Goal: Navigation & Orientation: Find specific page/section

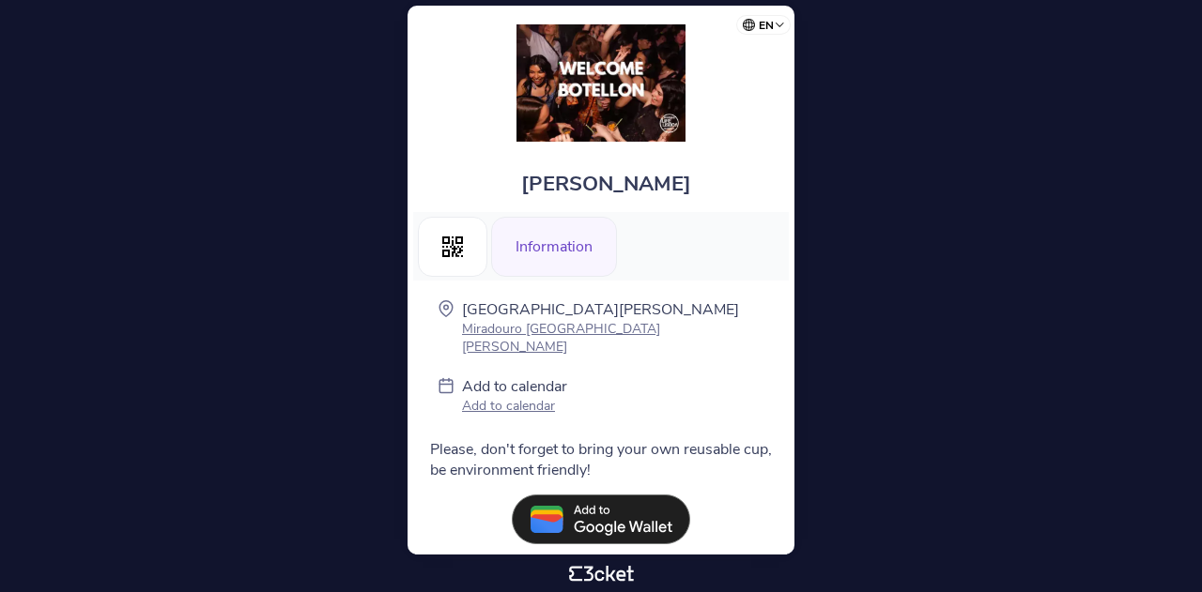
scroll to position [19, 0]
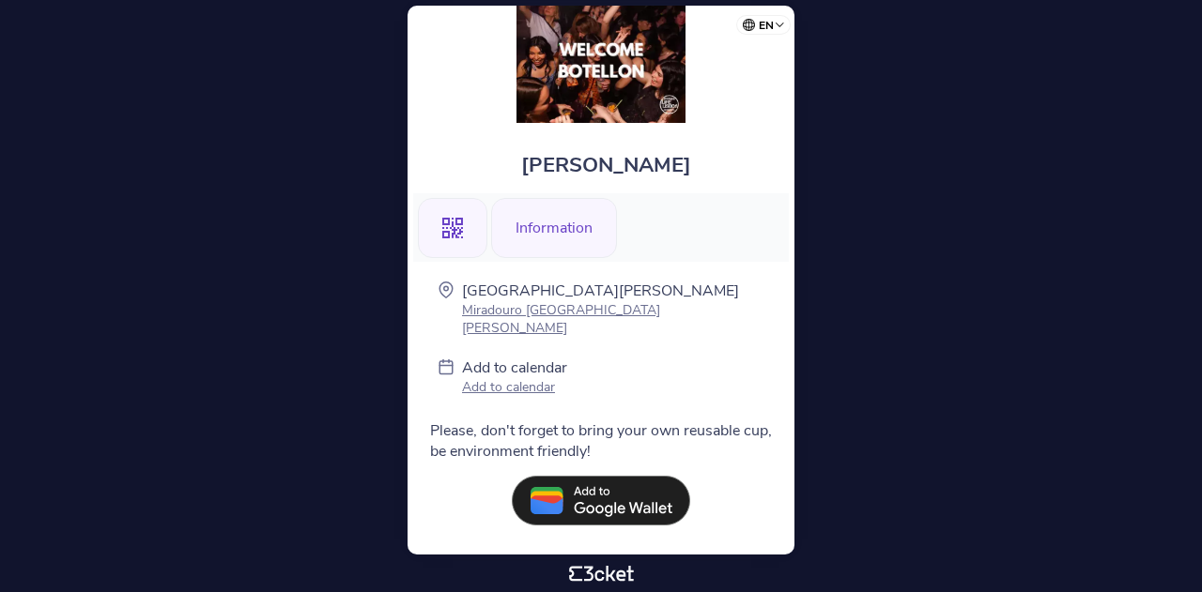
click at [475, 243] on div ".st0{fill-rule:evenodd;clip-rule:evenodd;}" at bounding box center [452, 228] width 69 height 60
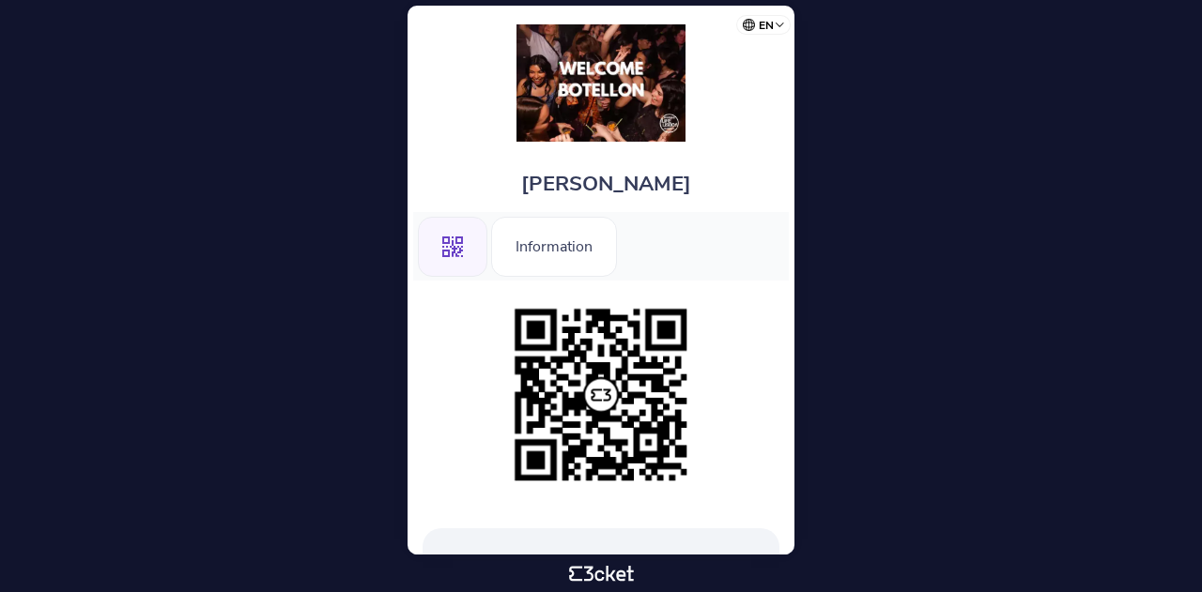
scroll to position [303, 0]
